Goal: Find contact information: Find contact information

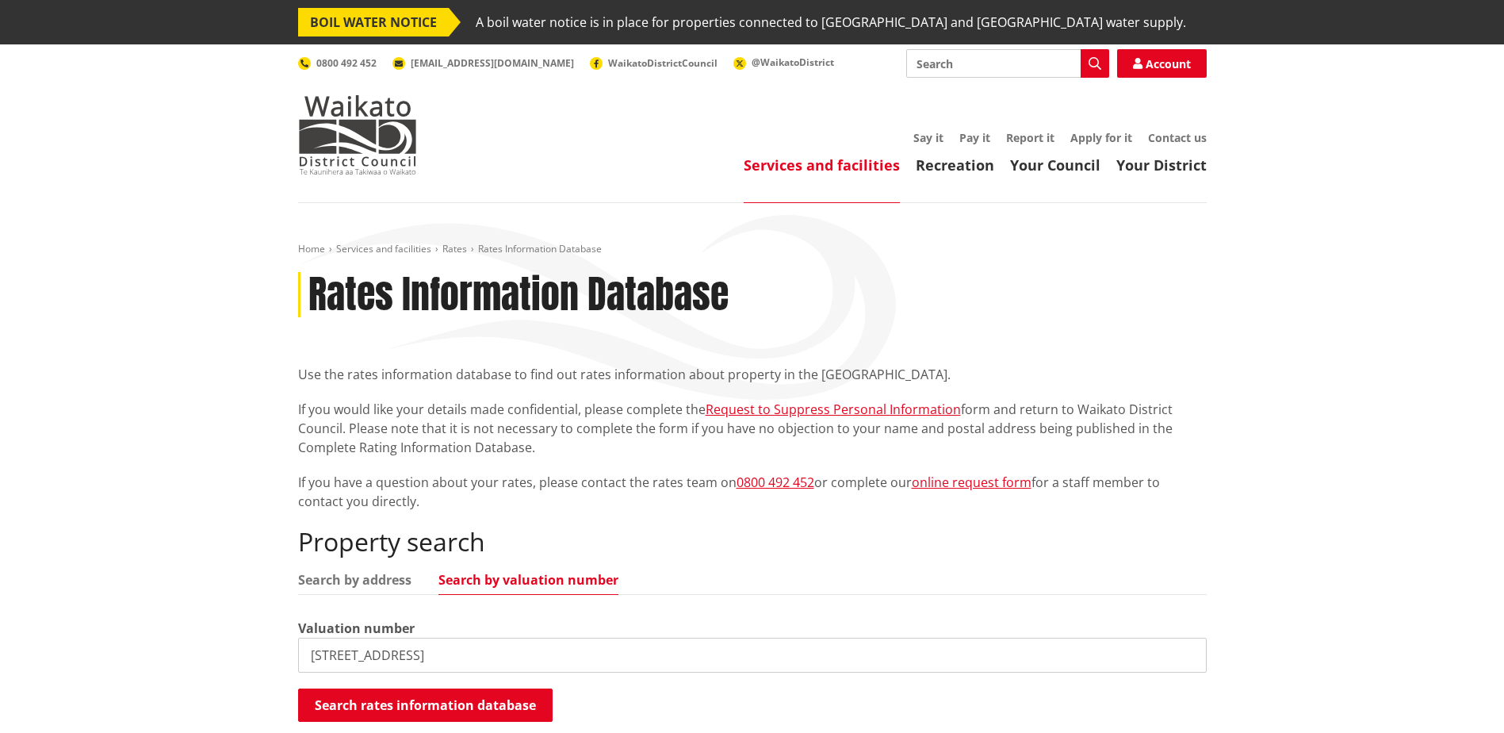
click at [1177, 145] on div "Services and facilities Recreation Your Council Your District Say it Pay it Rep…" at bounding box center [828, 153] width 758 height 43
click at [1171, 139] on link "Contact us" at bounding box center [1177, 137] width 59 height 15
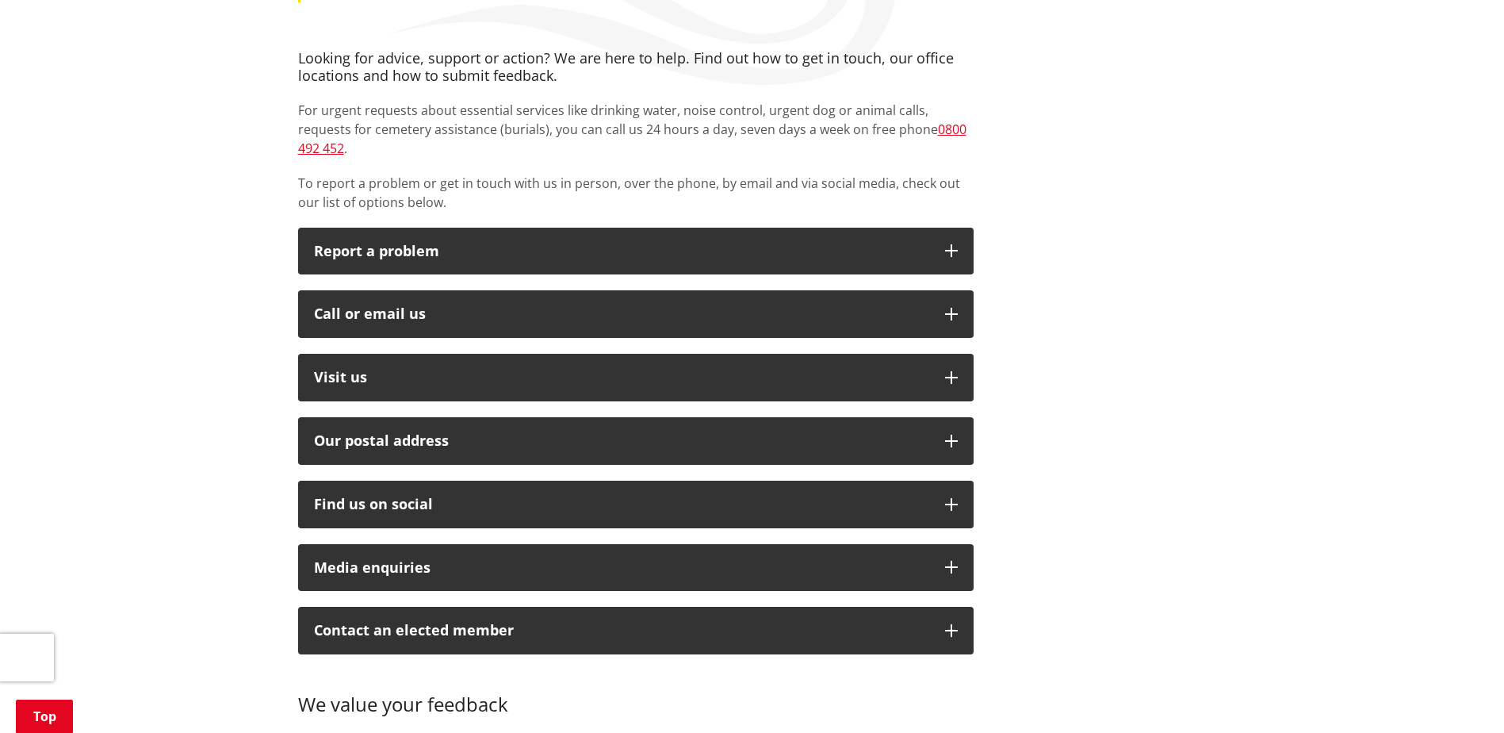
scroll to position [238, 0]
